Goal: Check status

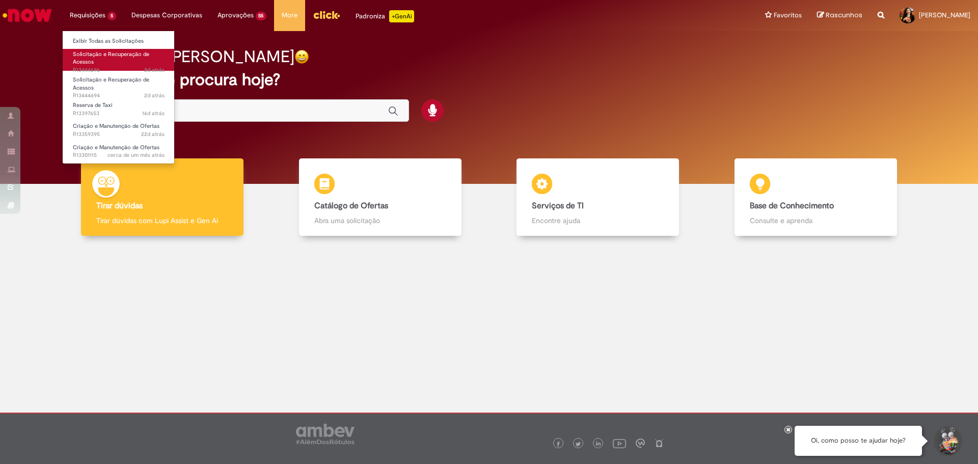
click at [126, 51] on span "Solicitação e Recuperação de Acessos" at bounding box center [111, 58] width 76 height 16
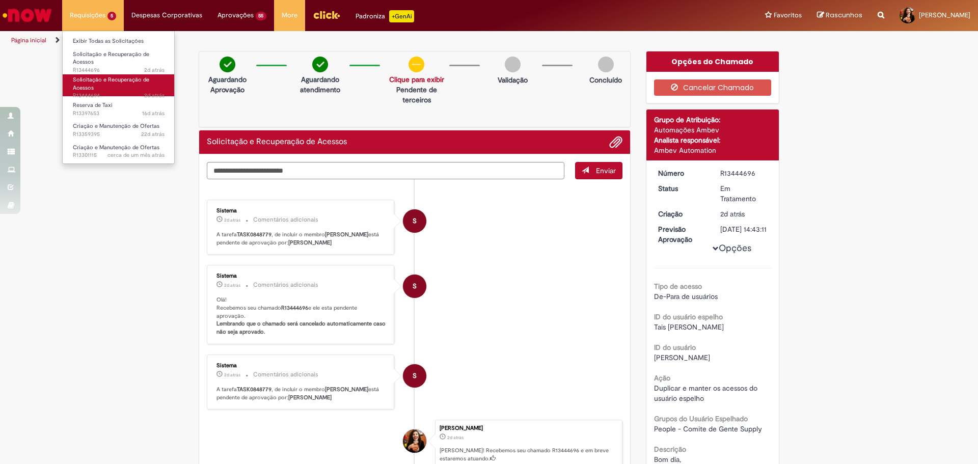
click at [123, 90] on link "Solicitação e Recuperação de Acessos 2d atrás 2 dias atrás R13444694" at bounding box center [119, 85] width 112 height 22
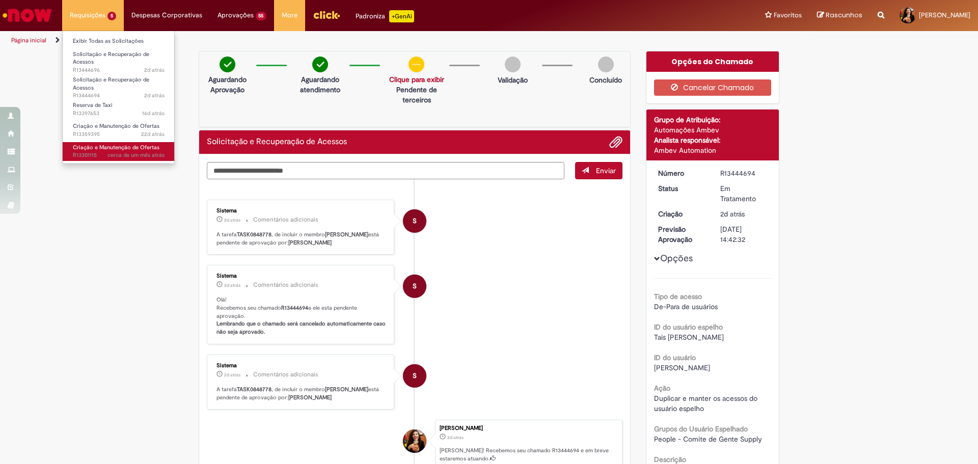
click at [119, 148] on span "Criação e Manutenção de Ofertas" at bounding box center [116, 148] width 87 height 8
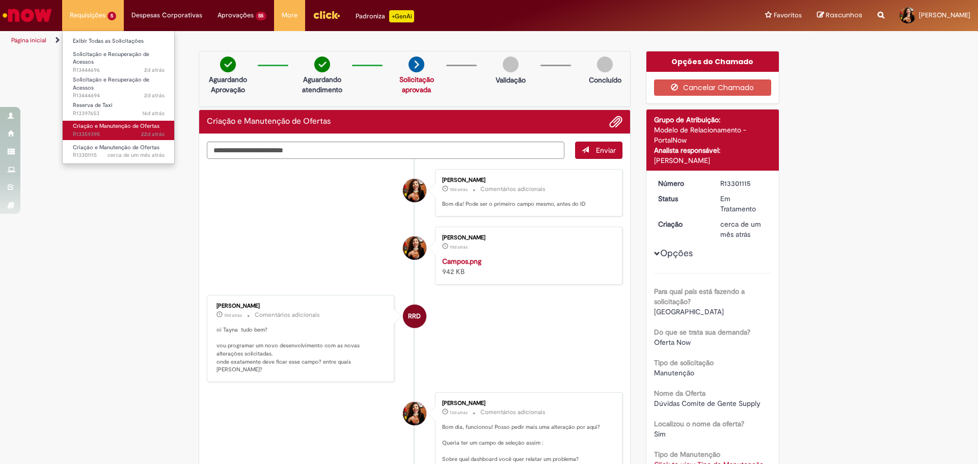
click at [105, 132] on span "22d atrás 22 dias atrás R13359395" at bounding box center [119, 134] width 92 height 8
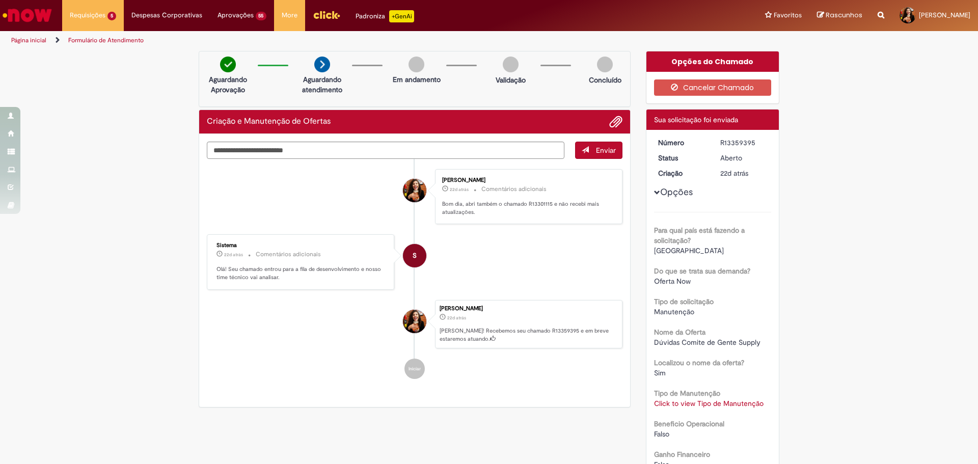
click at [258, 199] on li "[PERSON_NAME] 22d atrás 22 dias atrás Comentários adicionais Bom dia, abri tamb…" at bounding box center [414, 196] width 415 height 55
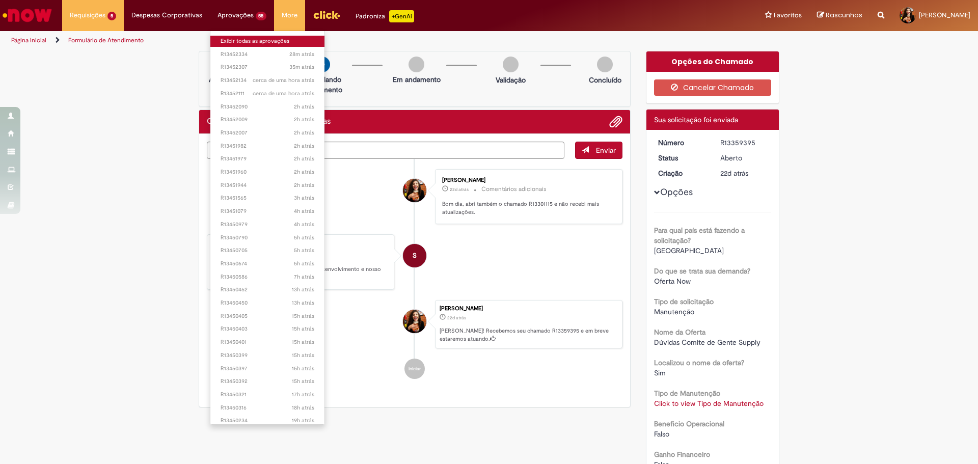
click at [246, 40] on link "Exibir todas as aprovações" at bounding box center [267, 41] width 115 height 11
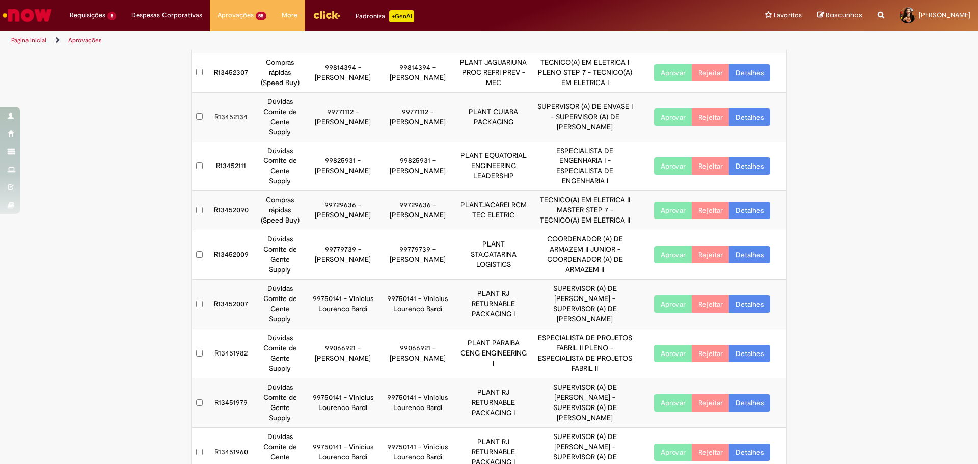
scroll to position [110, 0]
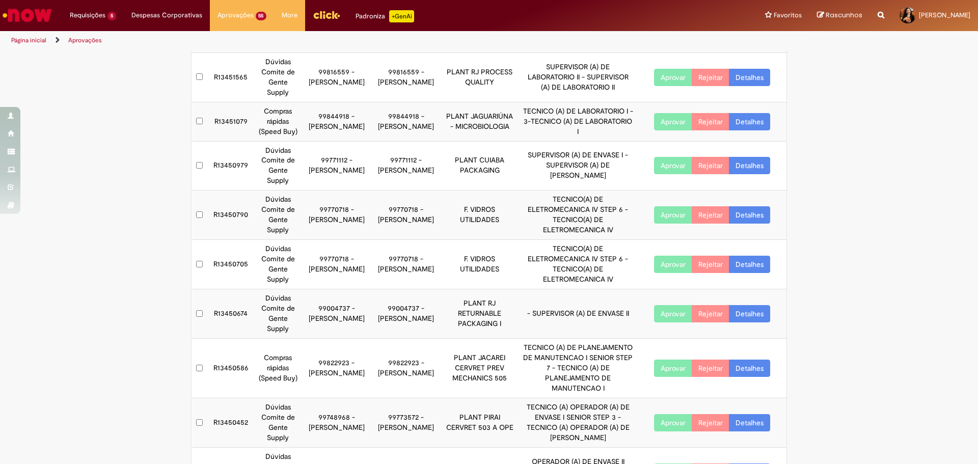
click at [157, 234] on div "Exportar como PDF Exportar como Excel Exportar como CSV My Approvals Aprovações…" at bounding box center [489, 240] width 978 height 591
